Goal: Transaction & Acquisition: Purchase product/service

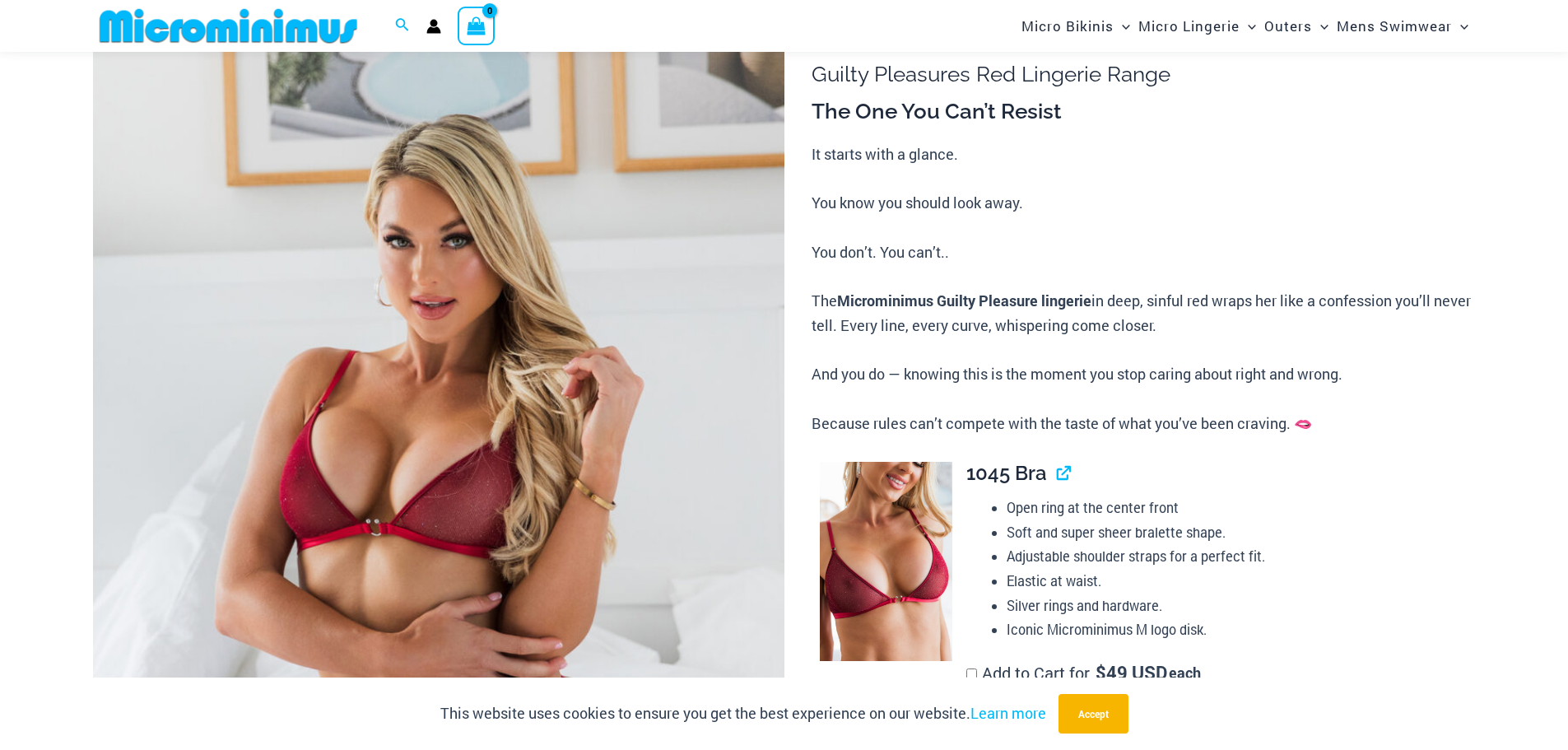
scroll to position [235, 0]
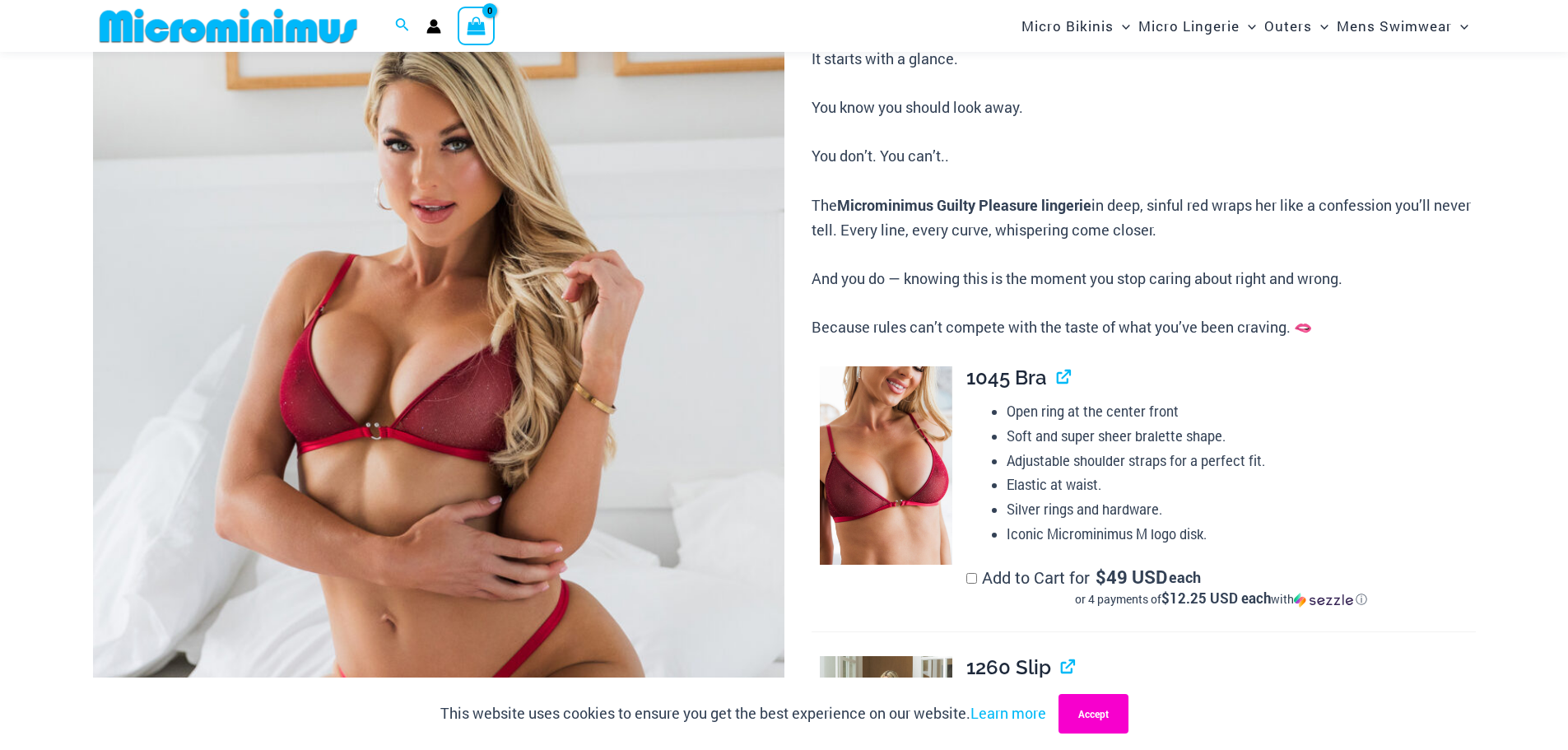
click at [1085, 713] on button "Accept" at bounding box center [1094, 713] width 70 height 39
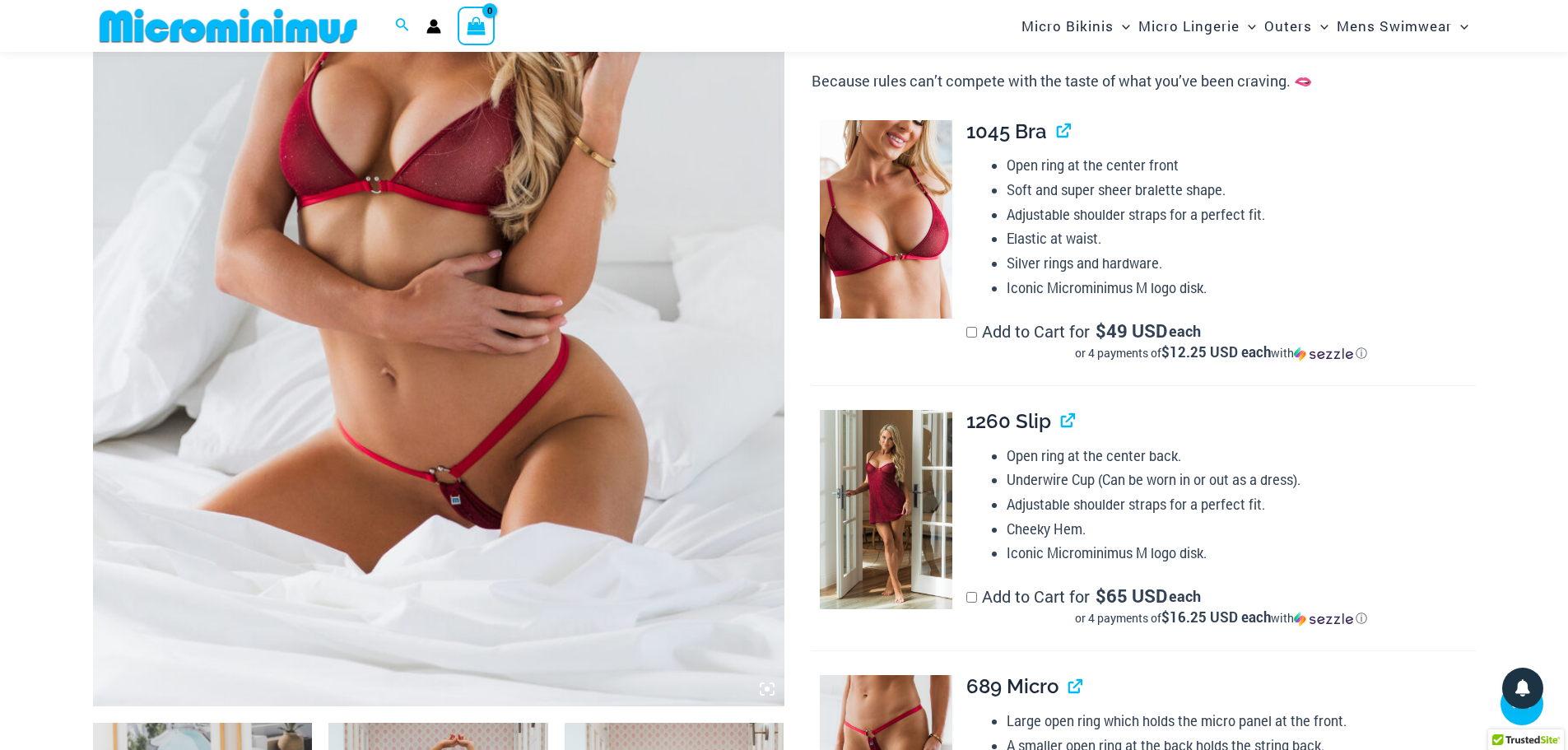
scroll to position [0, 0]
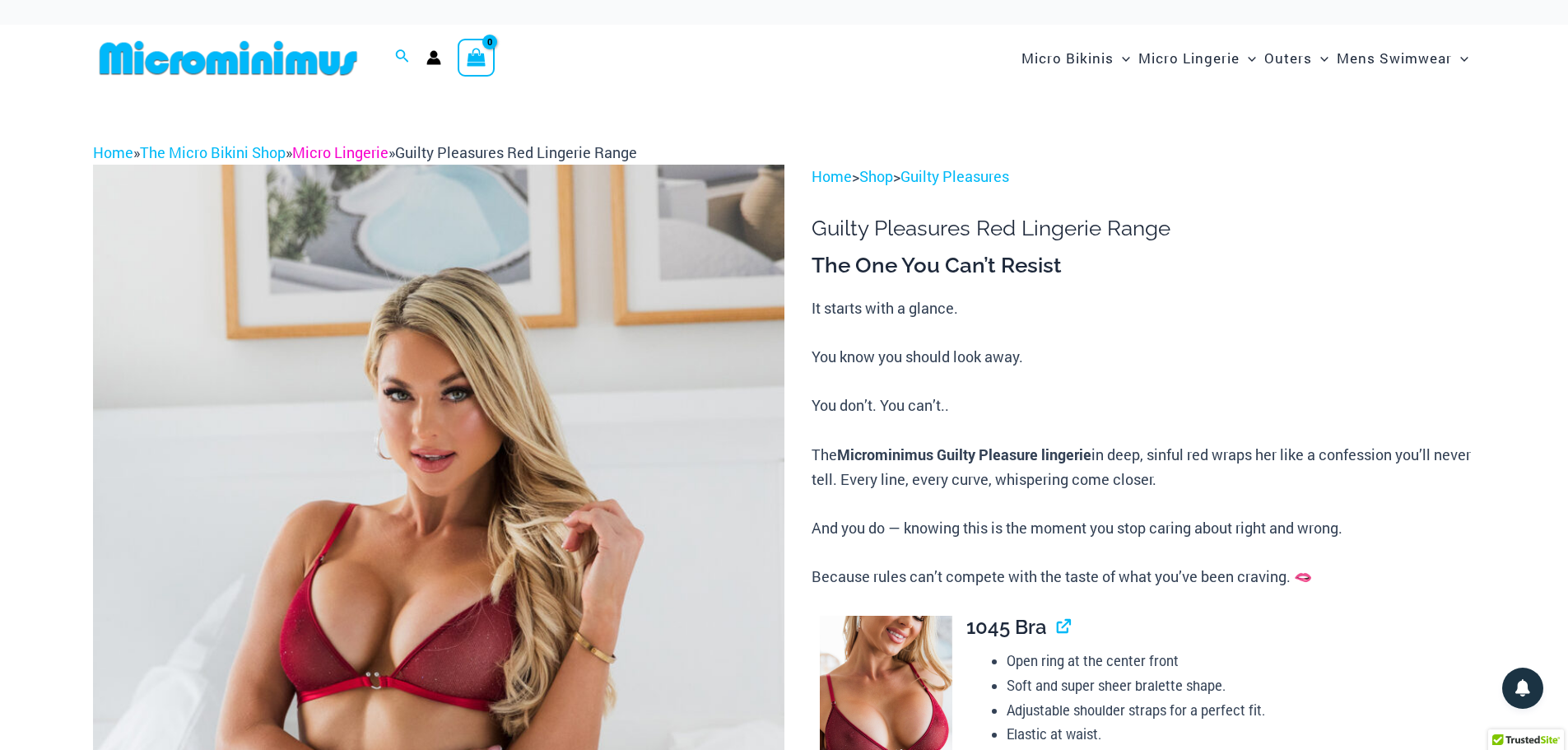
click at [352, 151] on link "Micro Lingerie" at bounding box center [340, 152] width 96 height 20
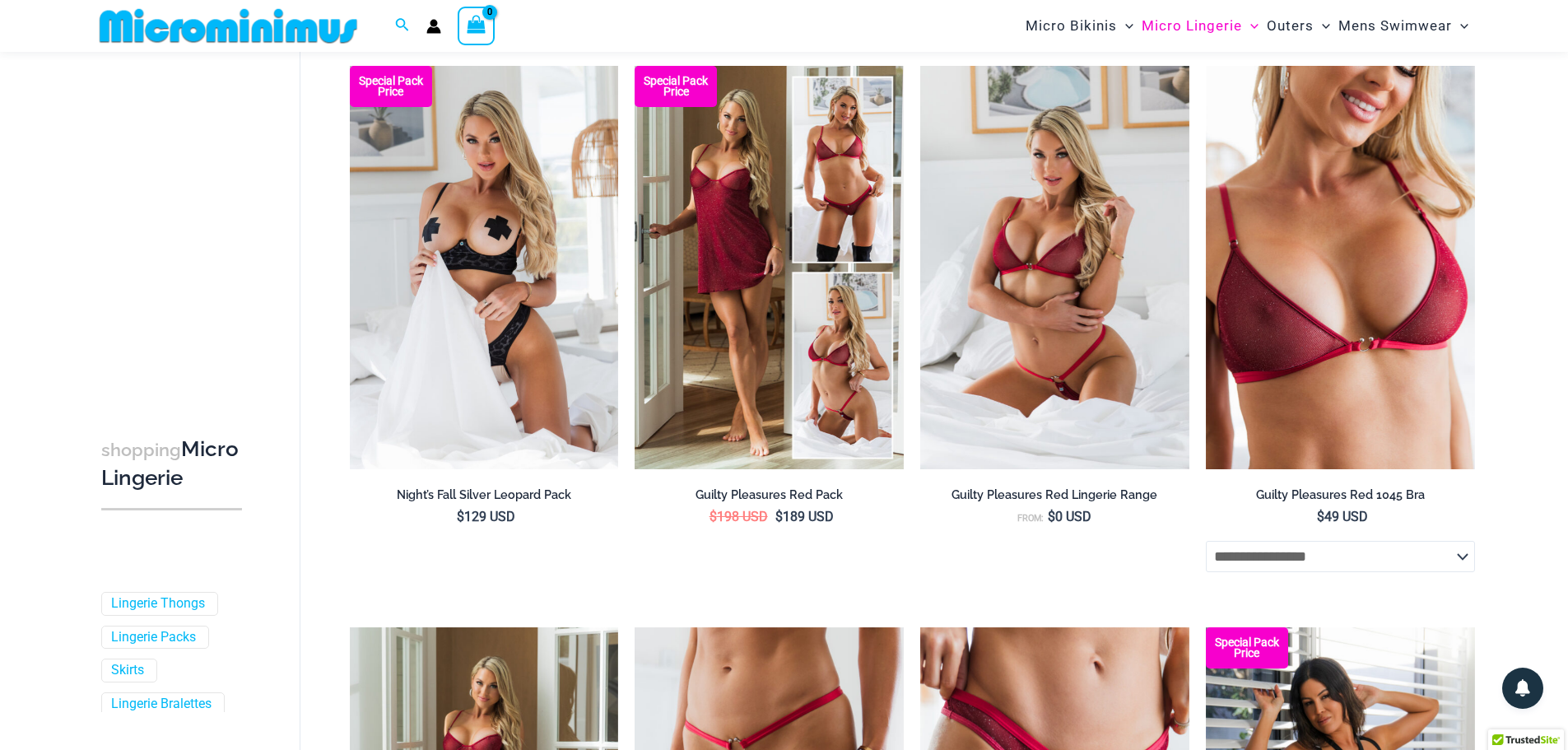
scroll to position [152, 0]
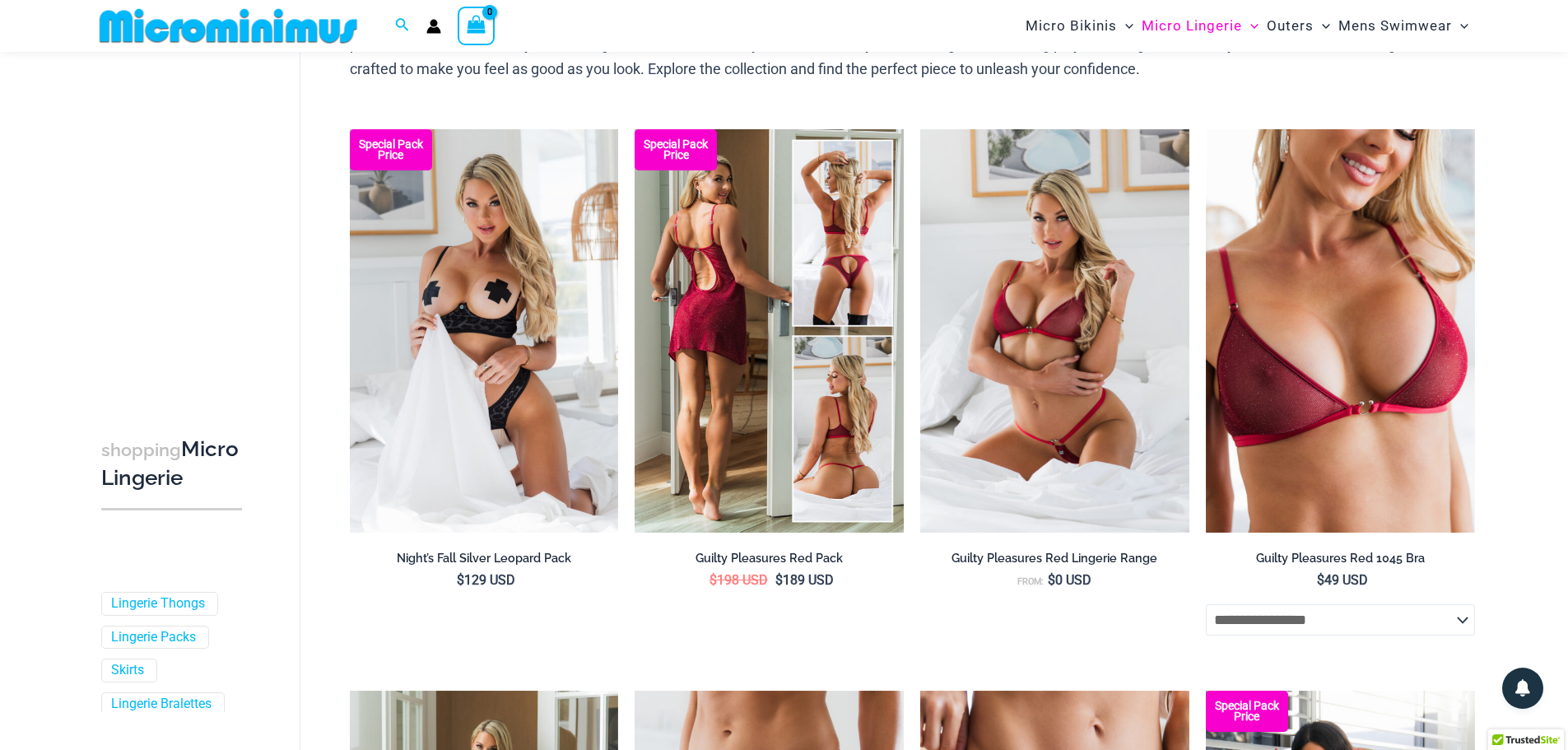
click at [772, 399] on img at bounding box center [769, 331] width 269 height 404
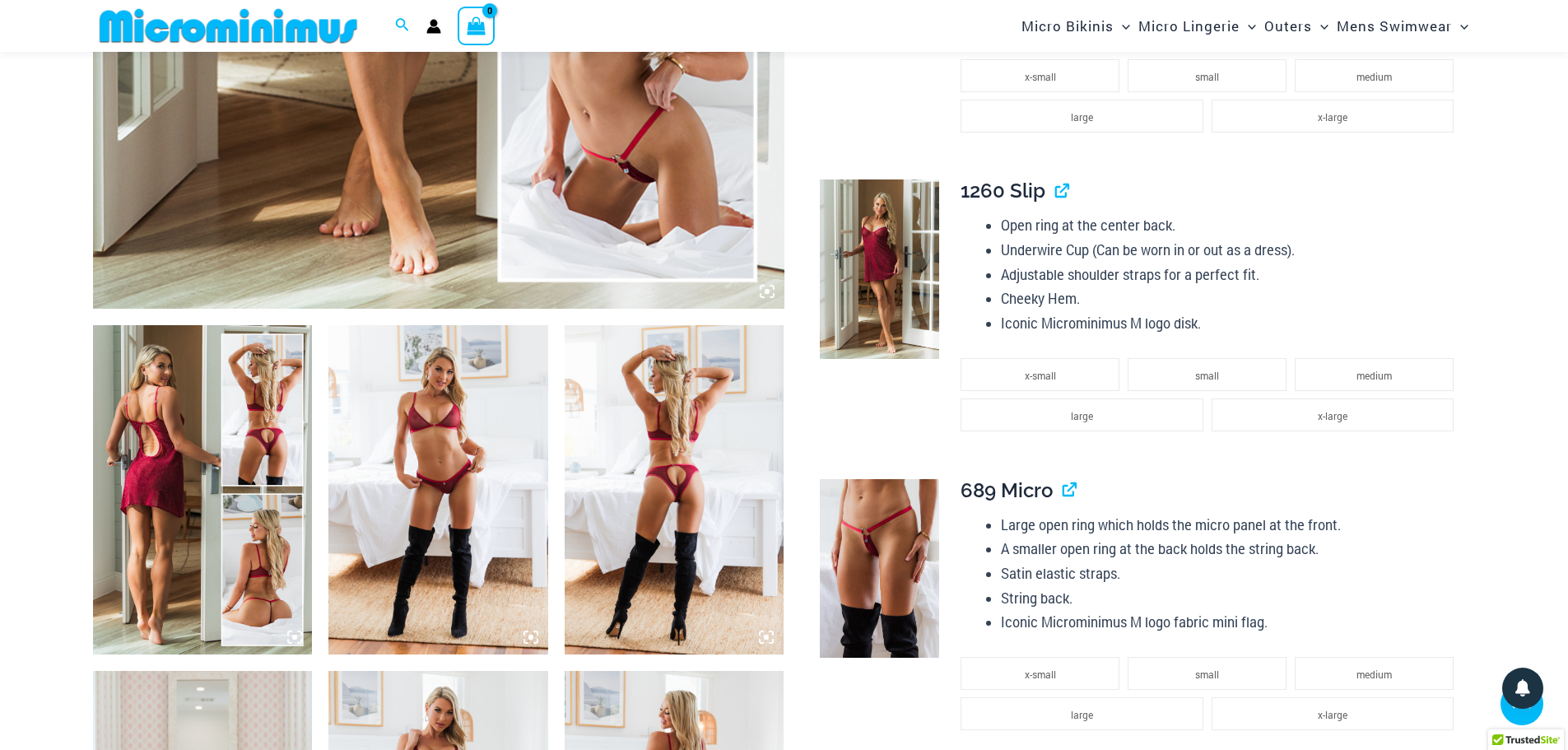
scroll to position [974, 0]
